Goal: Book appointment/travel/reservation

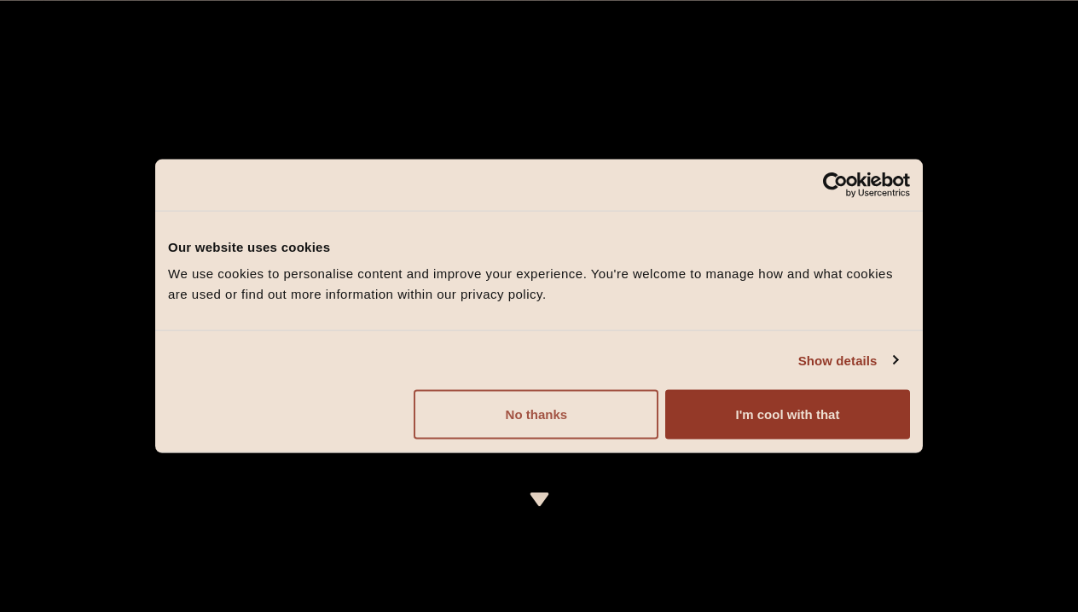
click at [560, 417] on button "No thanks" at bounding box center [536, 414] width 245 height 49
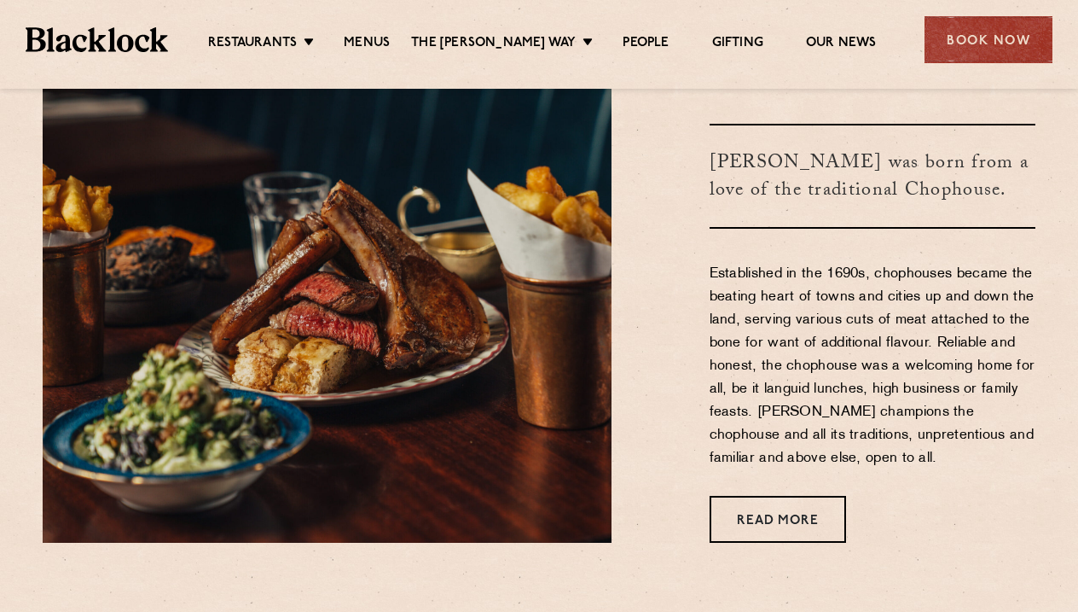
scroll to position [608, 0]
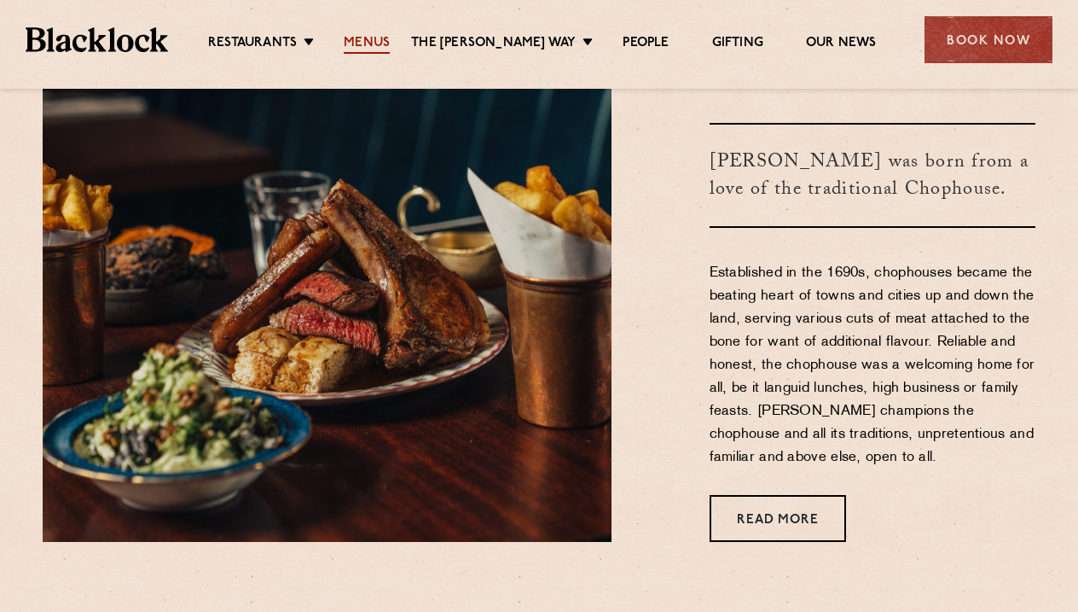
click at [385, 38] on link "Menus" at bounding box center [367, 44] width 46 height 19
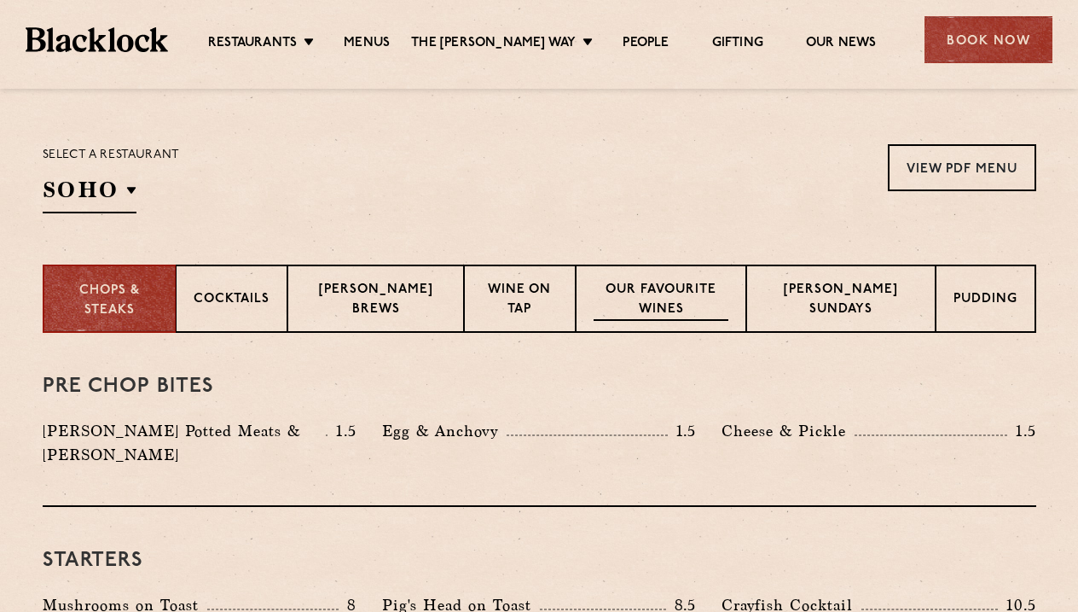
scroll to position [531, 0]
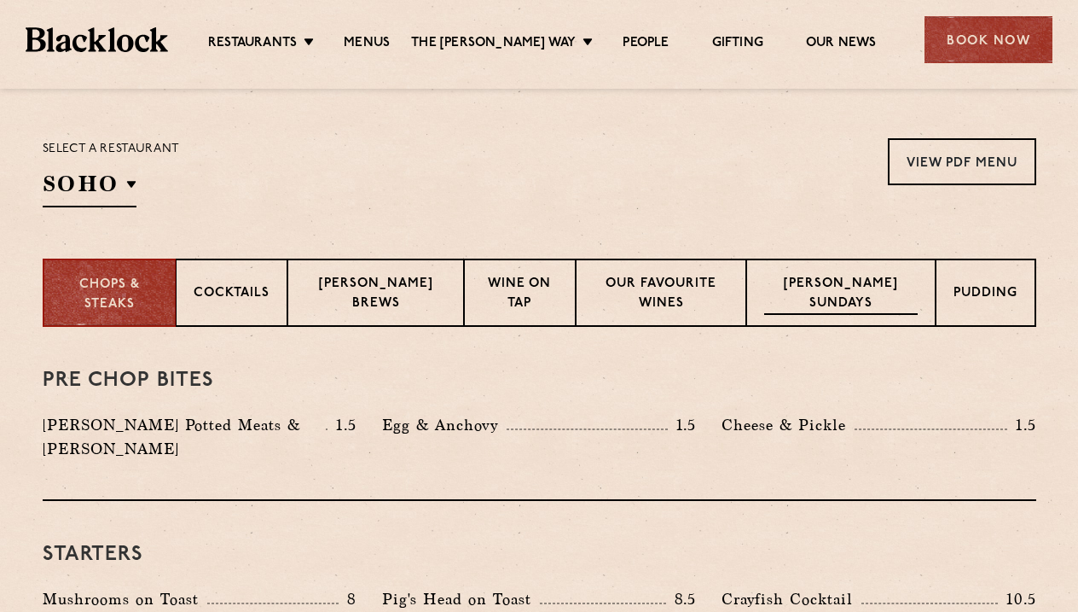
click at [870, 289] on p "[PERSON_NAME] Sundays" at bounding box center [841, 295] width 154 height 40
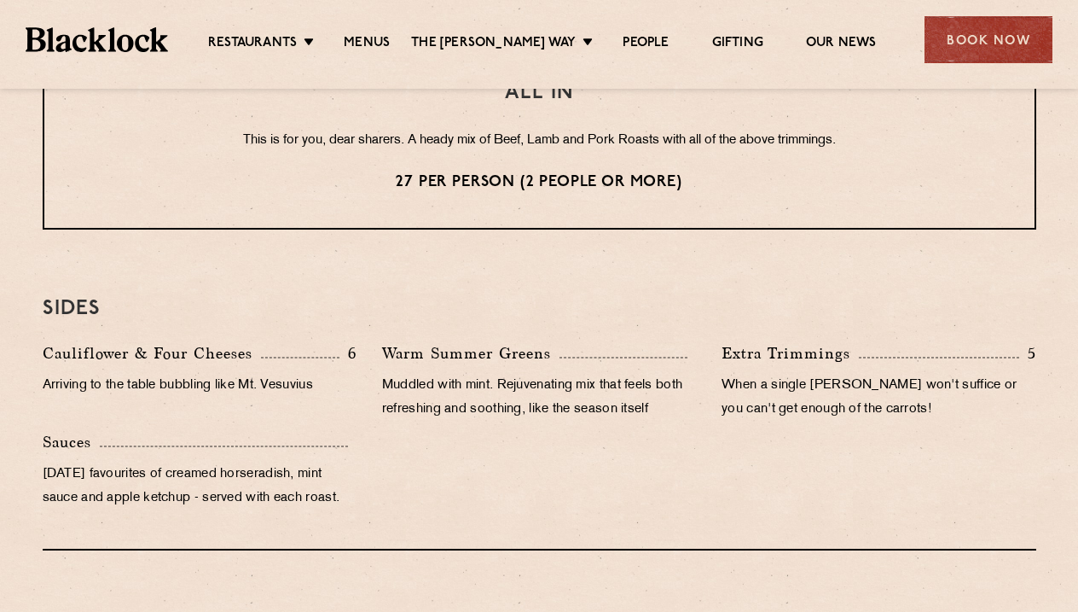
scroll to position [1513, 0]
click at [988, 46] on div "Book Now" at bounding box center [989, 39] width 128 height 47
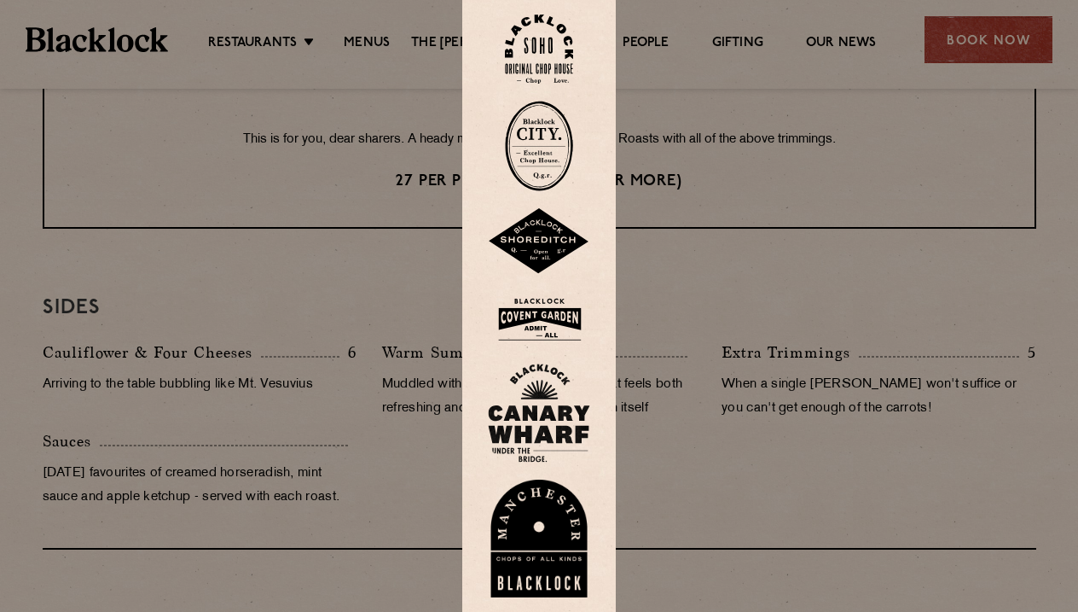
click at [543, 54] on img at bounding box center [539, 49] width 68 height 69
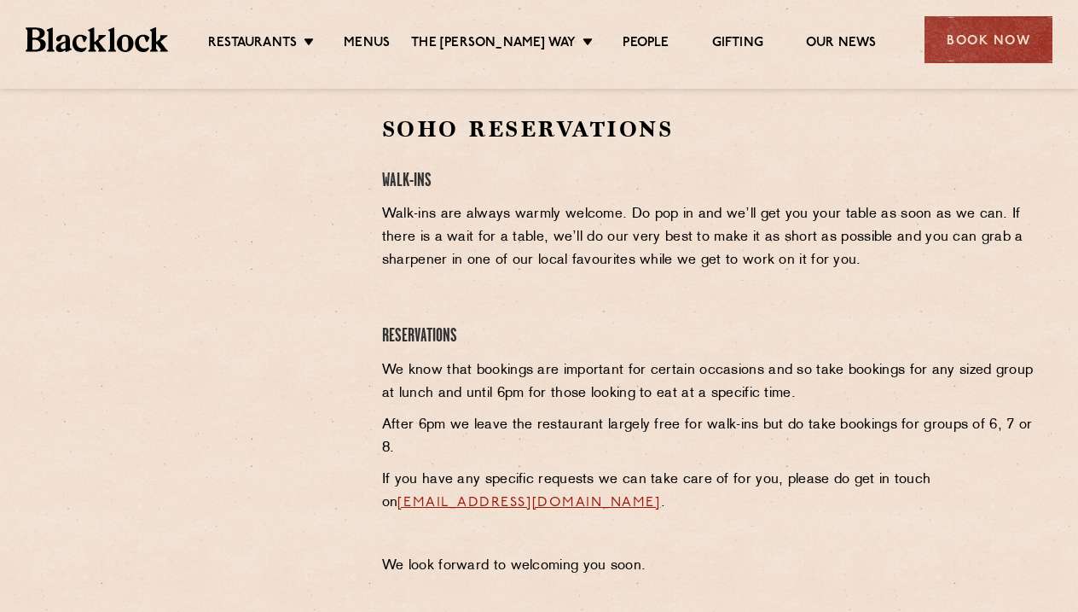
scroll to position [525, 0]
